Goal: Navigation & Orientation: Find specific page/section

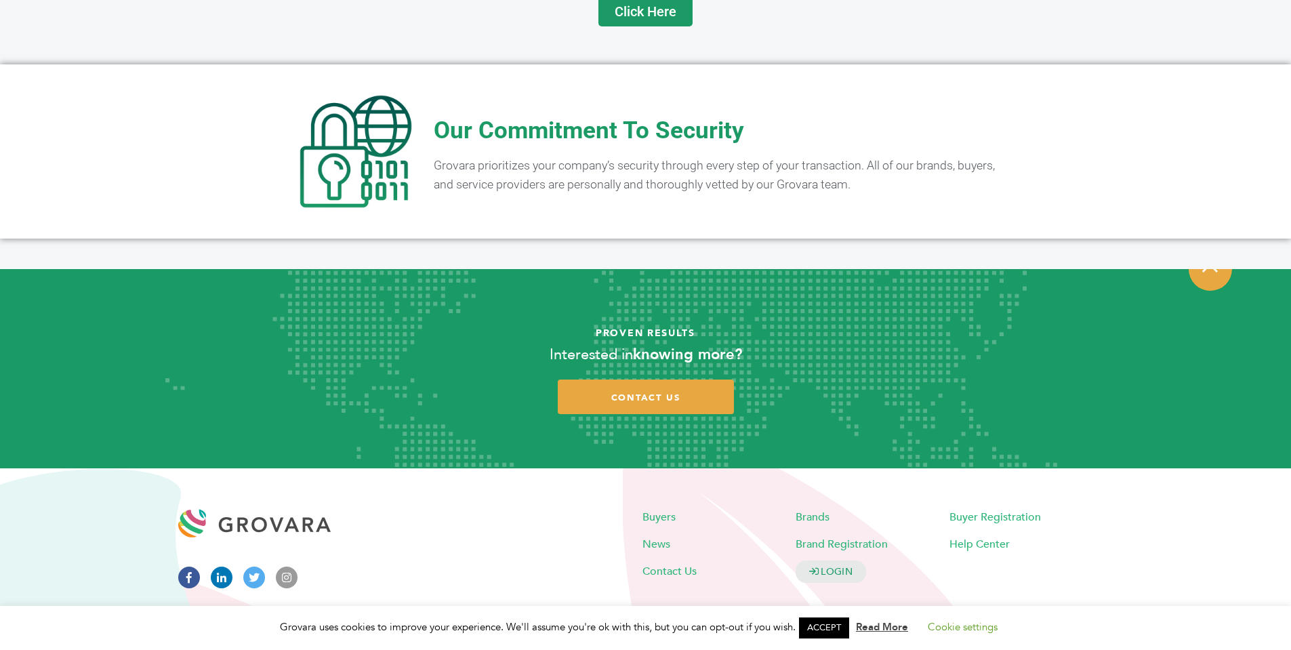
scroll to position [2647, 0]
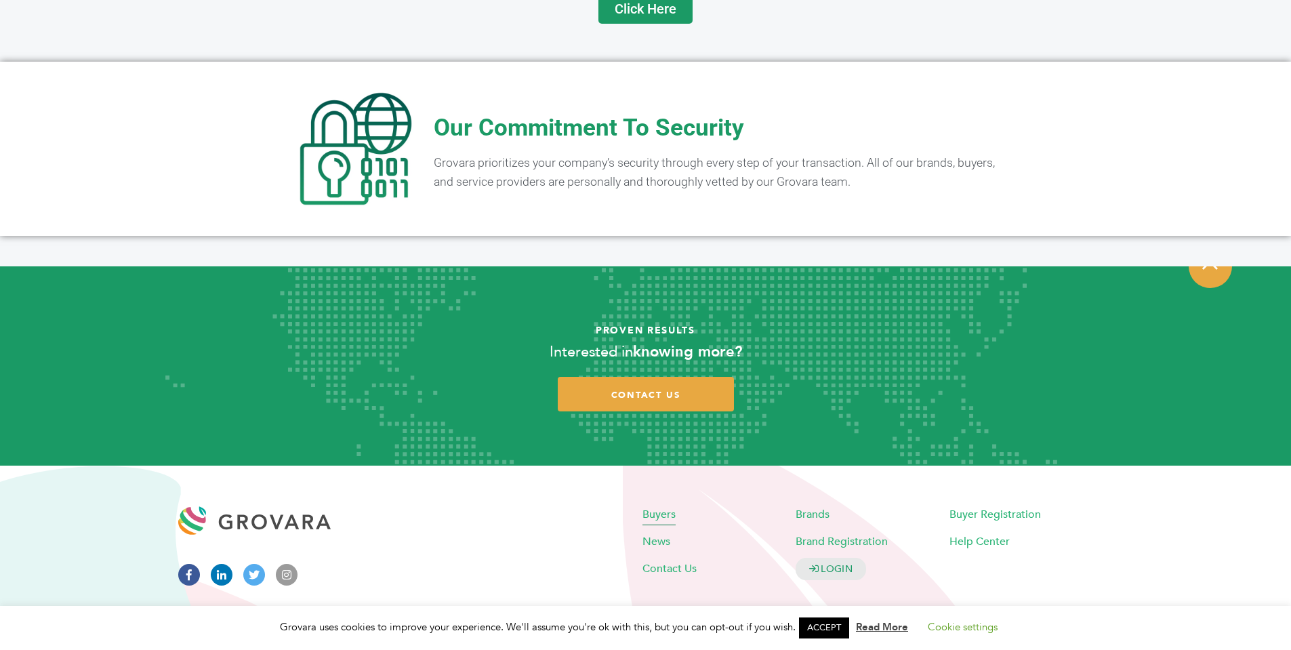
click at [661, 506] on span "Buyers" at bounding box center [659, 513] width 33 height 15
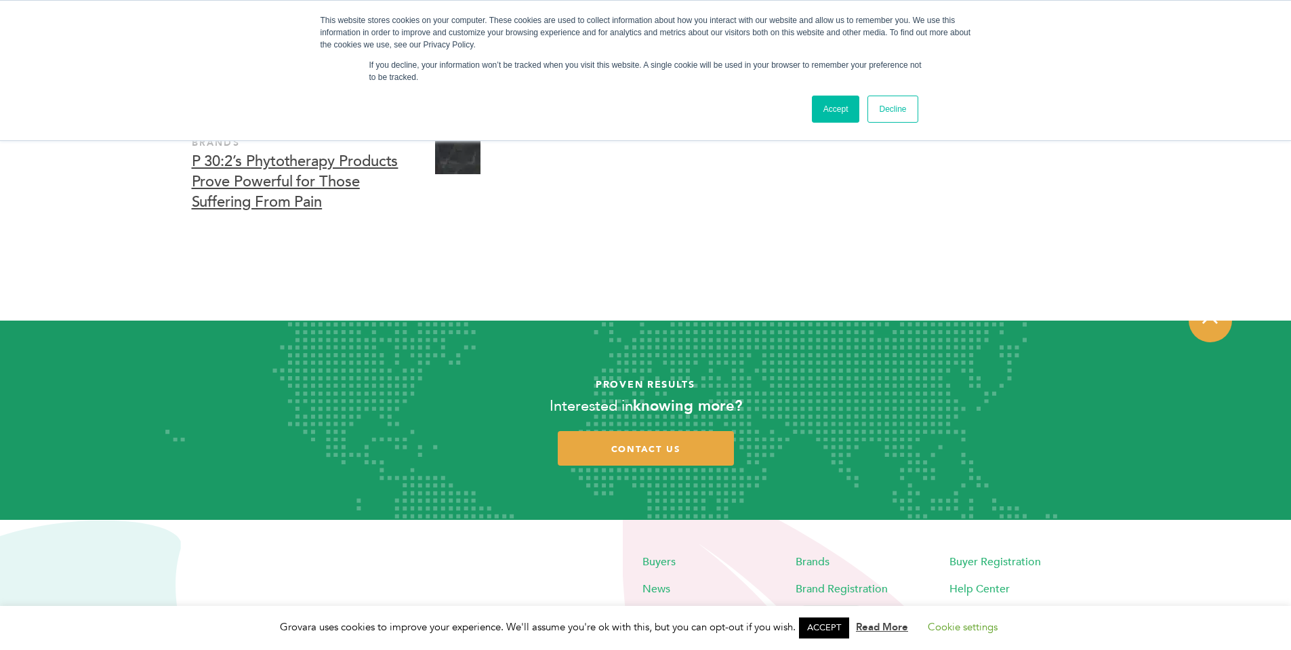
scroll to position [4020, 0]
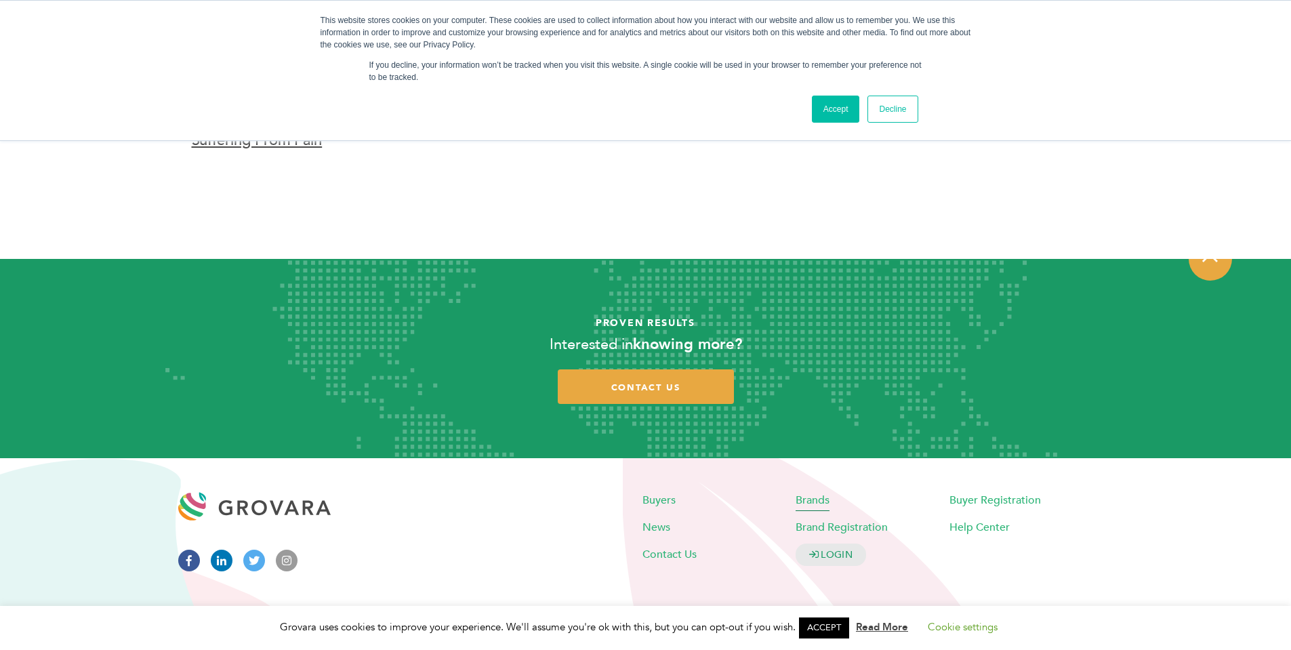
click at [824, 495] on span "Brands" at bounding box center [813, 499] width 34 height 15
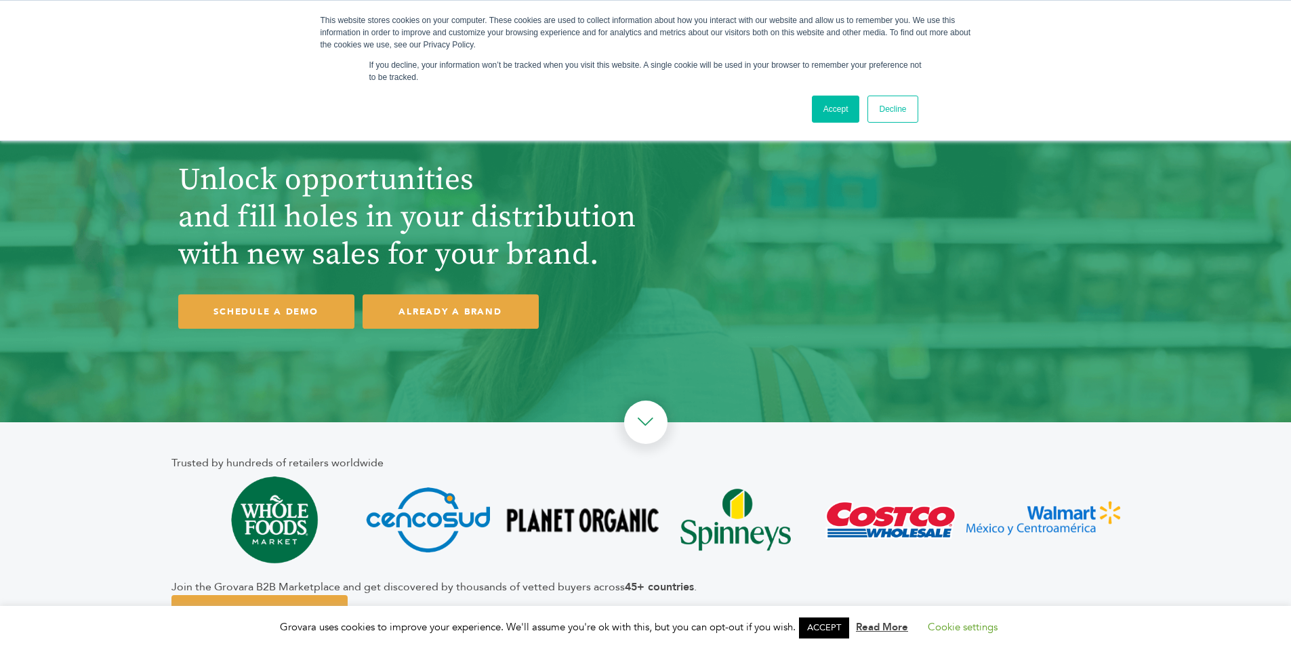
click at [721, 312] on div "Unlock opportunities and fill holes in your distribution with new sales for you…" at bounding box center [646, 245] width 949 height 180
